Goal: Task Accomplishment & Management: Manage account settings

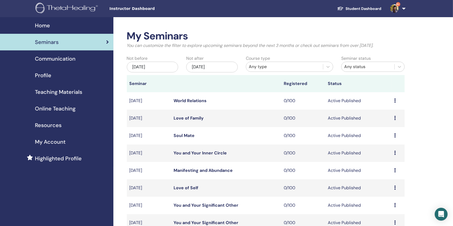
click at [402, 10] on link "9+" at bounding box center [397, 8] width 22 height 17
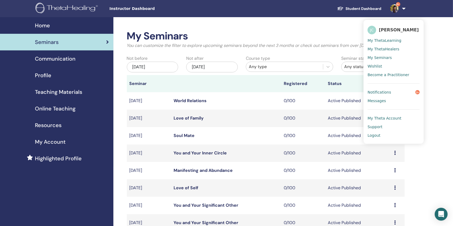
click at [377, 134] on span "Logout" at bounding box center [373, 135] width 13 height 5
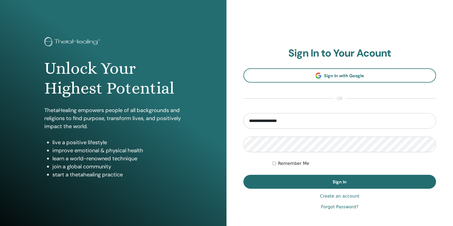
click at [302, 122] on input "**********" at bounding box center [339, 121] width 193 height 16
type input "**********"
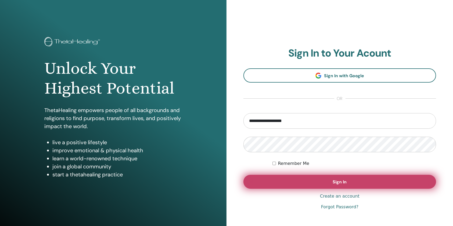
click at [287, 187] on button "Sign In" at bounding box center [339, 182] width 193 height 14
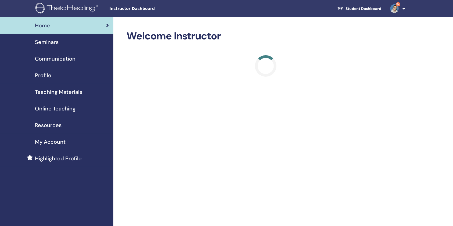
click at [50, 43] on span "Seminars" at bounding box center [47, 42] width 24 height 8
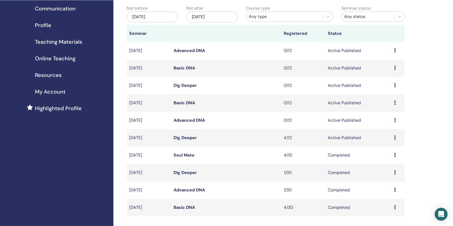
scroll to position [71, 0]
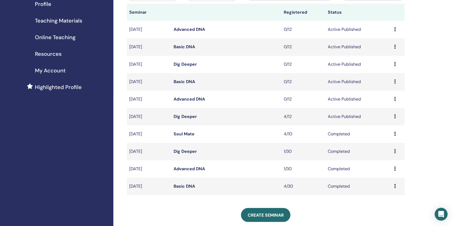
click at [189, 150] on link "Dig Deeper" at bounding box center [184, 152] width 23 height 6
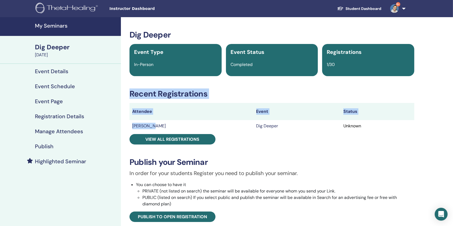
drag, startPoint x: 158, startPoint y: 126, endPoint x: 128, endPoint y: 125, distance: 29.3
click at [128, 125] on div "Dig Deeper Event Type In-Person Event Status Completed Registrations 1/30 Recen…" at bounding box center [271, 181] width 295 height 303
click at [161, 127] on td "Tsu-yi SU" at bounding box center [191, 126] width 124 height 12
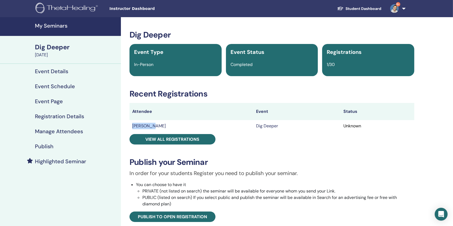
drag, startPoint x: 155, startPoint y: 126, endPoint x: 131, endPoint y: 126, distance: 23.6
click at [131, 126] on td "Tsu-yi SU" at bounding box center [191, 126] width 124 height 12
copy td "Tsu-yi SU"
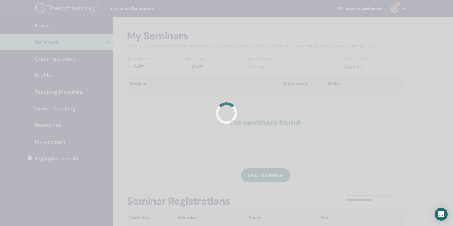
scroll to position [71, 0]
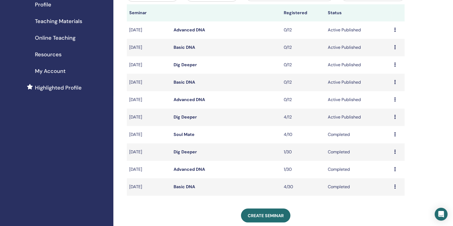
click at [185, 115] on link "Dig Deeper" at bounding box center [184, 117] width 23 height 6
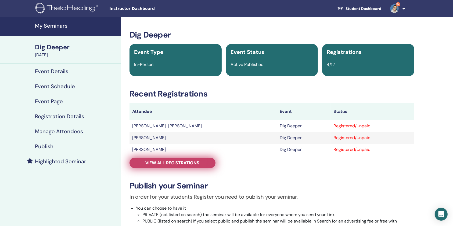
click at [165, 159] on link "View all registrations" at bounding box center [172, 163] width 86 height 10
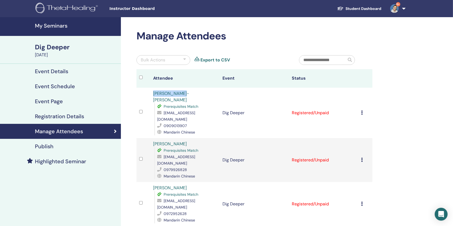
drag, startPoint x: 185, startPoint y: 94, endPoint x: 146, endPoint y: 93, distance: 38.9
click at [146, 93] on tr "[PERSON_NAME]-[PERSON_NAME] Prerequisites Match [EMAIL_ADDRESS][DOMAIN_NAME] 09…" at bounding box center [254, 113] width 236 height 50
copy tr "[PERSON_NAME]-[PERSON_NAME]"
click at [184, 141] on div "[PERSON_NAME] Prerequisites Match [EMAIL_ADDRESS][DOMAIN_NAME] 0979926828 Manda…" at bounding box center [185, 160] width 64 height 39
click at [153, 141] on link "[PERSON_NAME]" at bounding box center [170, 144] width 34 height 6
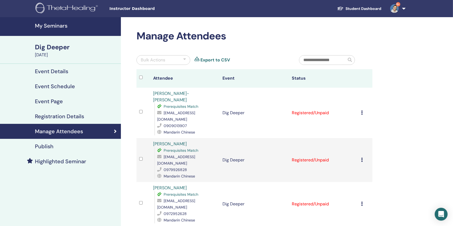
click at [147, 138] on td at bounding box center [143, 160] width 14 height 44
click at [183, 141] on div "[PERSON_NAME] Prerequisites Match [EMAIL_ADDRESS][DOMAIN_NAME] 0979926828 Manda…" at bounding box center [185, 160] width 64 height 39
drag, startPoint x: 146, startPoint y: 129, endPoint x: 150, endPoint y: 129, distance: 3.5
click at [147, 138] on td at bounding box center [143, 160] width 14 height 44
click at [150, 138] on td "[PERSON_NAME] Prerequisites Match [EMAIL_ADDRESS][DOMAIN_NAME] 0979926828 Manda…" at bounding box center [184, 160] width 69 height 44
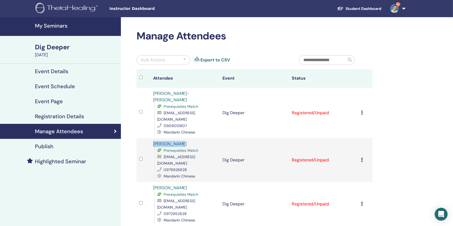
drag, startPoint x: 154, startPoint y: 129, endPoint x: 185, endPoint y: 130, distance: 30.9
click at [185, 138] on td "[PERSON_NAME] Prerequisites Match [EMAIL_ADDRESS][DOMAIN_NAME] 0979926828 Manda…" at bounding box center [184, 160] width 69 height 44
copy link "[PERSON_NAME]"
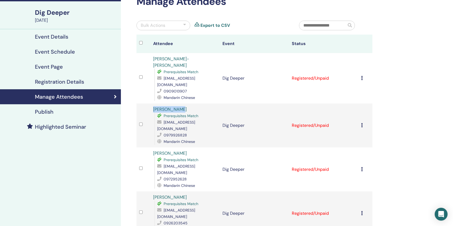
scroll to position [36, 0]
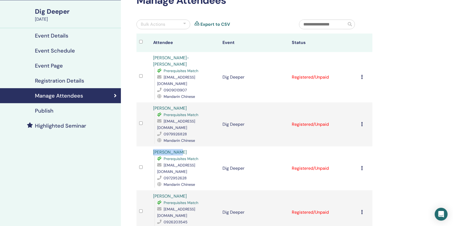
drag, startPoint x: 151, startPoint y: 131, endPoint x: 179, endPoint y: 132, distance: 28.0
click at [179, 147] on td "[PERSON_NAME] Prerequisites Match [EMAIL_ADDRESS][DOMAIN_NAME] 0972952628 Manda…" at bounding box center [184, 169] width 69 height 44
copy link "[PERSON_NAME]"
drag, startPoint x: 151, startPoint y: 169, endPoint x: 187, endPoint y: 168, distance: 35.2
click at [187, 191] on td "[PERSON_NAME] Prerequisites Match [EMAIL_ADDRESS][DOMAIN_NAME] 0926203545 Manda…" at bounding box center [184, 213] width 69 height 44
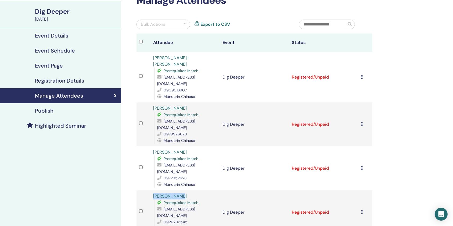
copy link "[PERSON_NAME]"
